Goal: Task Accomplishment & Management: Use online tool/utility

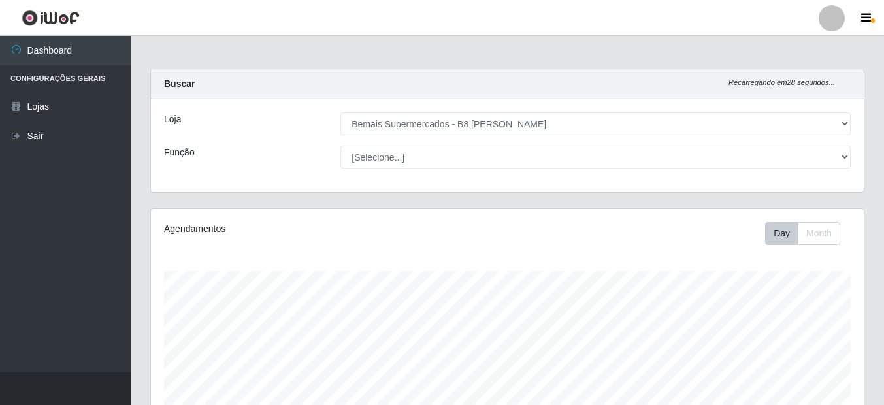
select select "413"
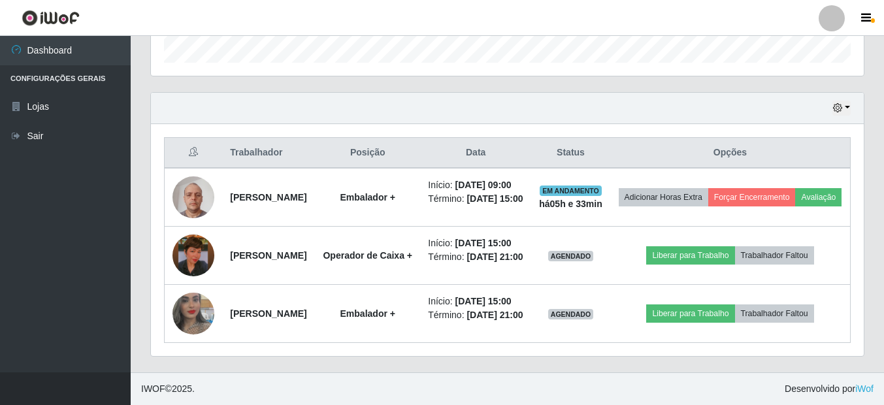
scroll to position [271, 713]
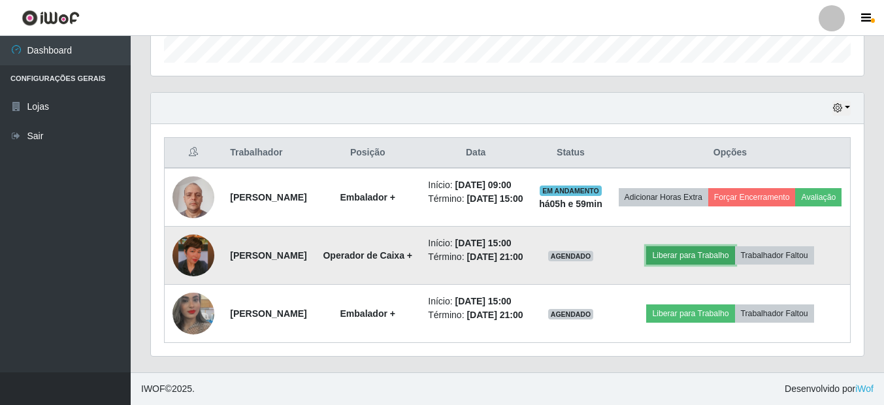
click at [706, 246] on button "Liberar para Trabalho" at bounding box center [690, 255] width 88 height 18
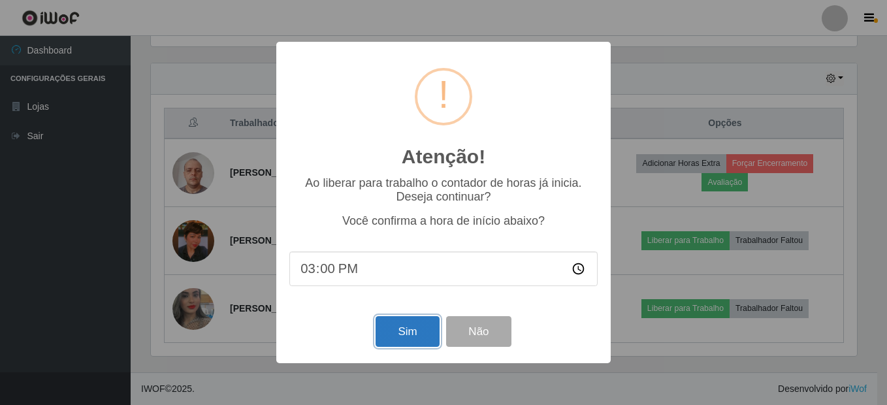
click at [414, 333] on button "Sim" at bounding box center [407, 331] width 63 height 31
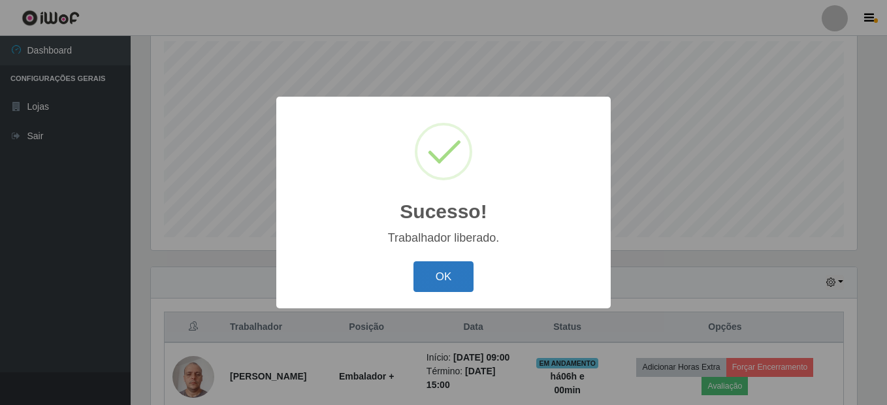
click at [455, 273] on button "OK" at bounding box center [444, 276] width 61 height 31
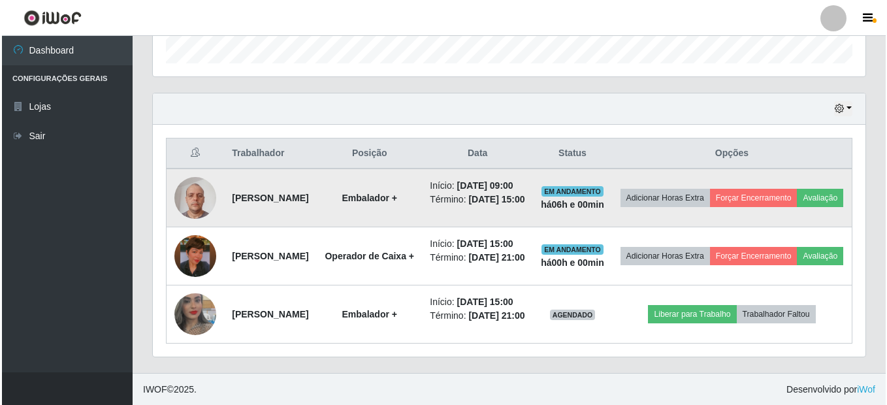
scroll to position [426, 0]
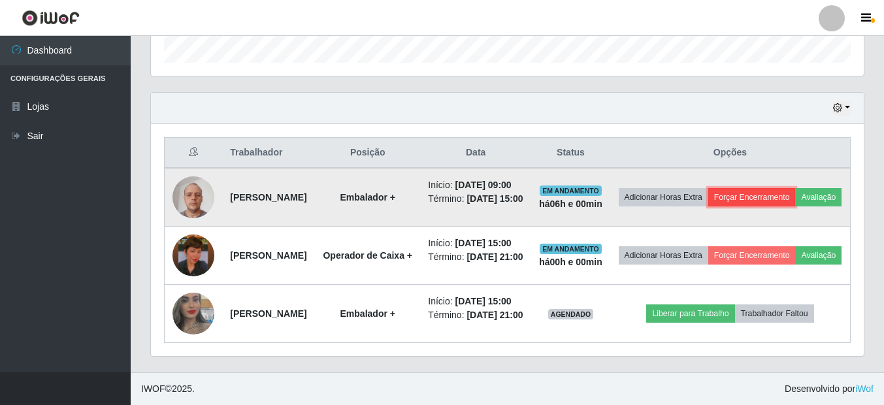
click at [796, 188] on button "Forçar Encerramento" at bounding box center [752, 197] width 88 height 18
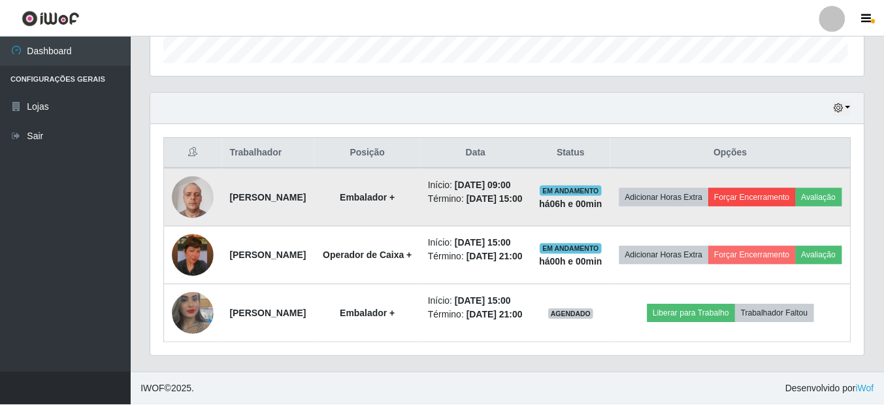
scroll to position [271, 706]
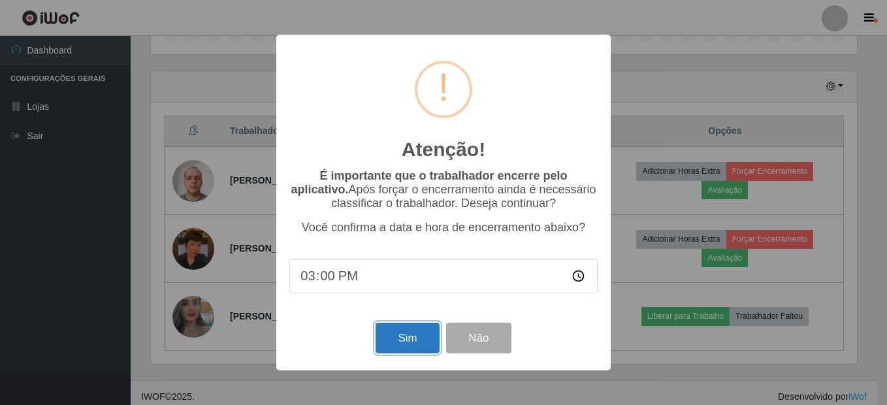
click at [428, 343] on button "Sim" at bounding box center [407, 338] width 63 height 31
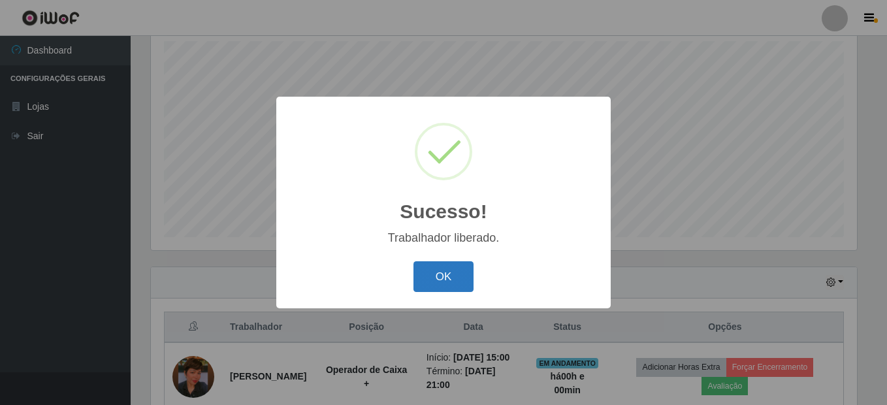
click at [440, 271] on button "OK" at bounding box center [444, 276] width 61 height 31
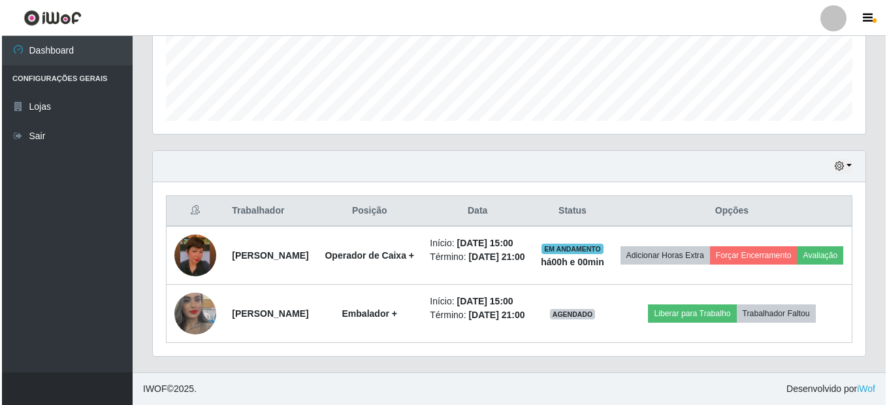
scroll to position [393, 0]
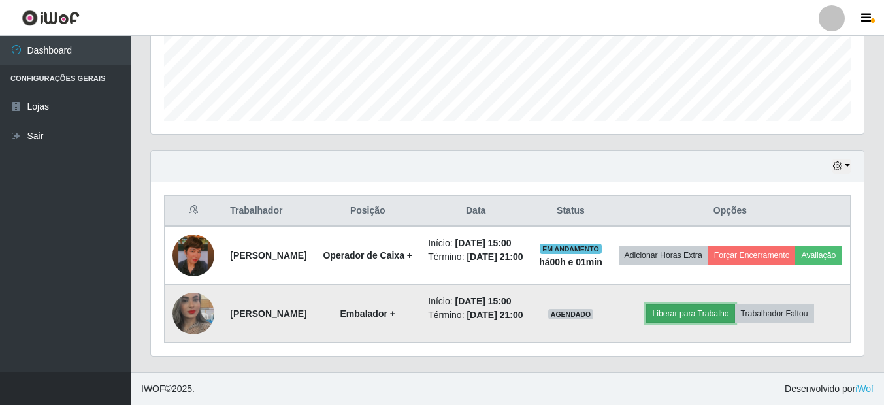
click at [714, 305] on button "Liberar para Trabalho" at bounding box center [690, 314] width 88 height 18
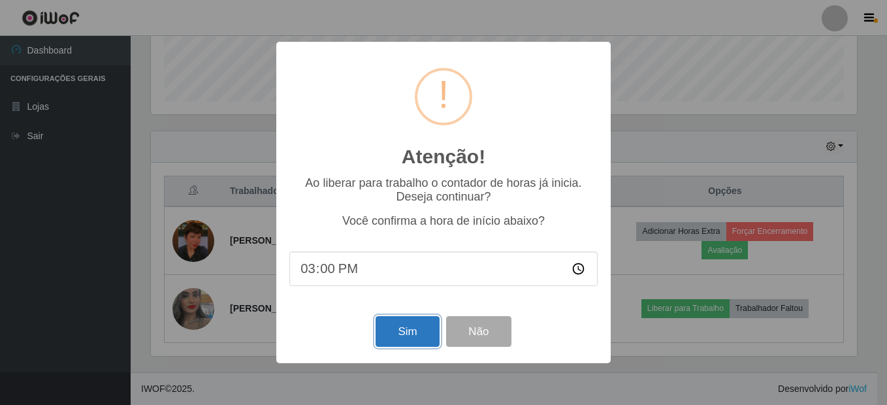
click at [408, 327] on button "Sim" at bounding box center [407, 331] width 63 height 31
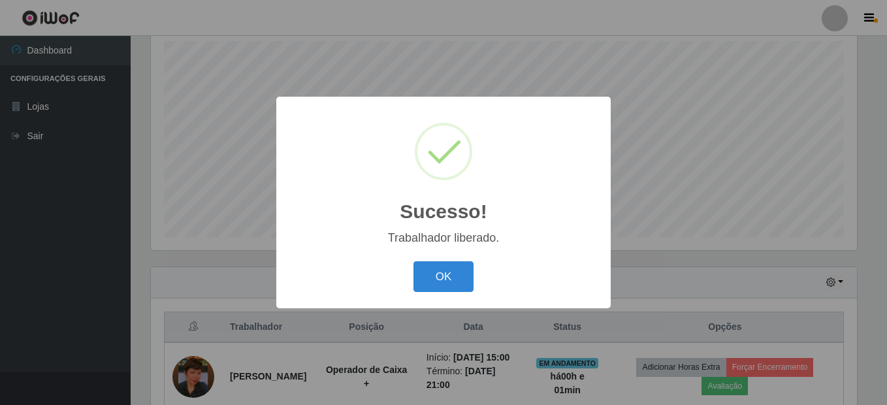
click at [414, 261] on button "OK" at bounding box center [444, 276] width 61 height 31
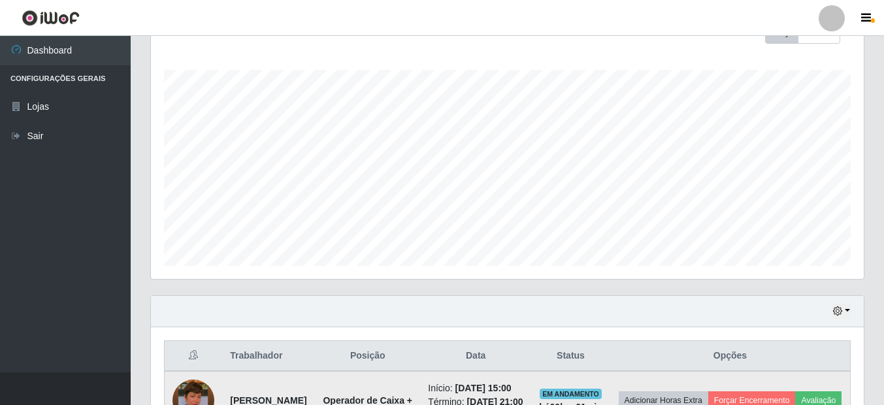
scroll to position [197, 0]
